Goal: Task Accomplishment & Management: Manage account settings

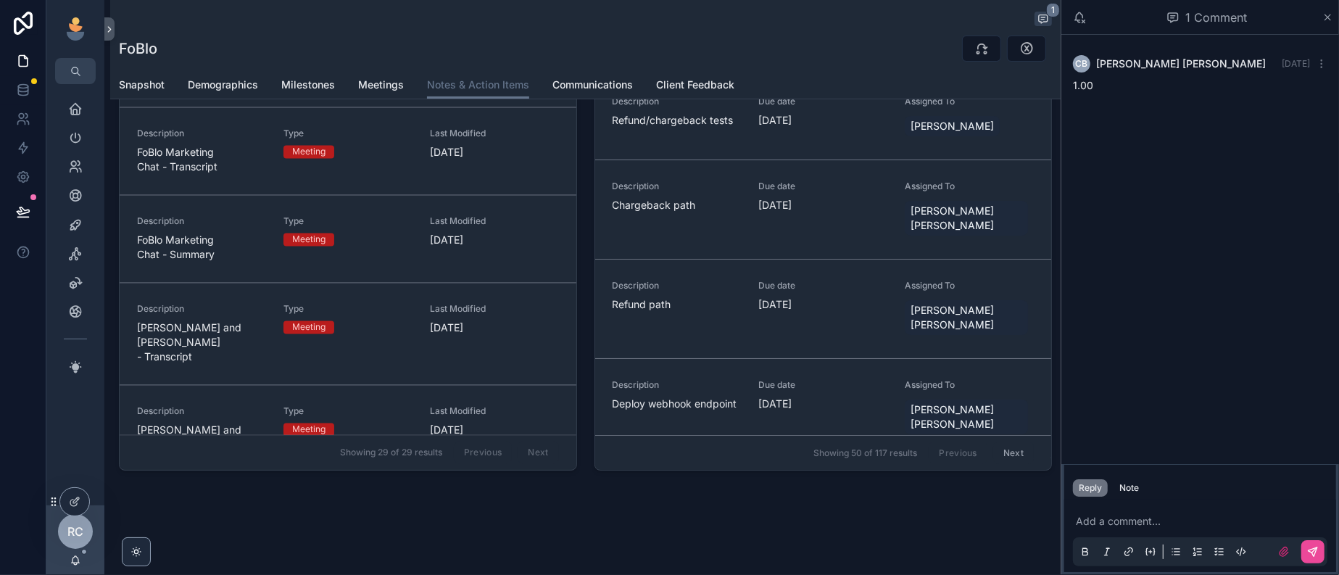
scroll to position [2292, 0]
